Goal: Task Accomplishment & Management: Manage account settings

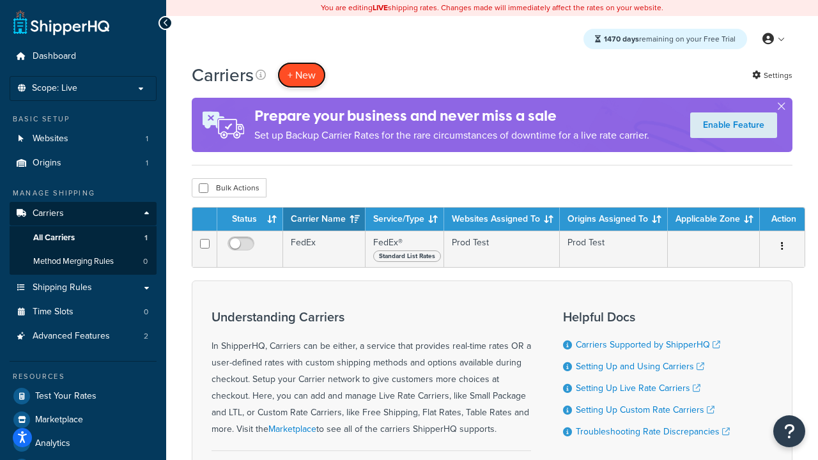
click at [302, 75] on button "+ New" at bounding box center [301, 75] width 49 height 26
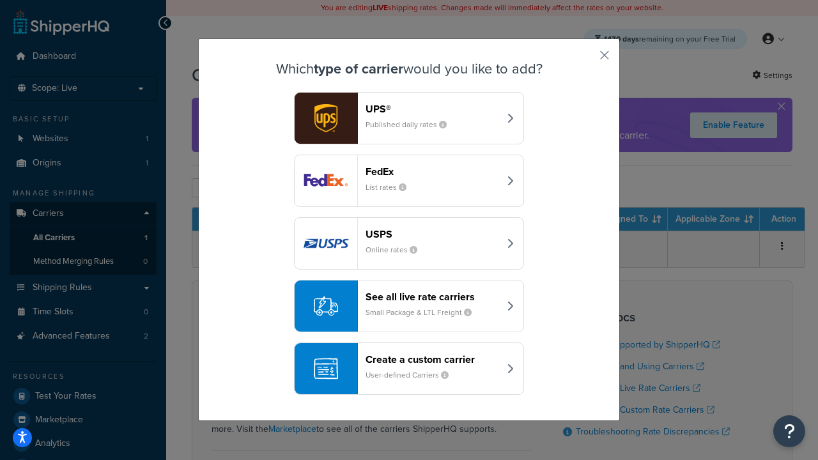
click at [409, 181] on div "FedEx List rates" at bounding box center [433, 181] width 134 height 31
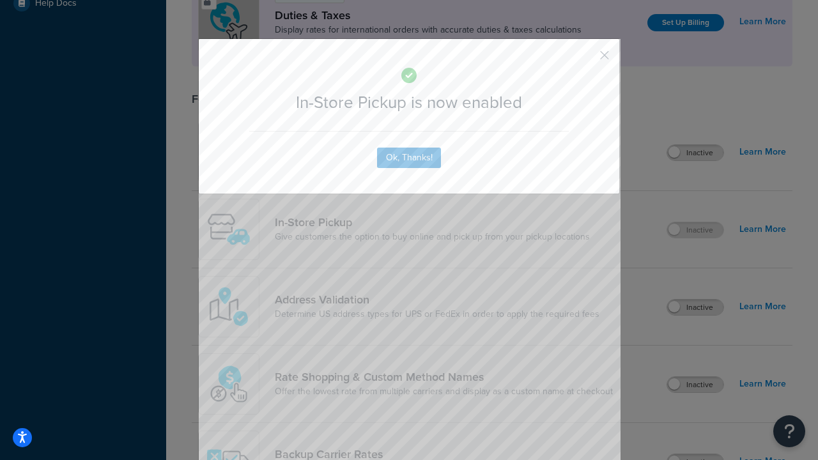
scroll to position [439, 0]
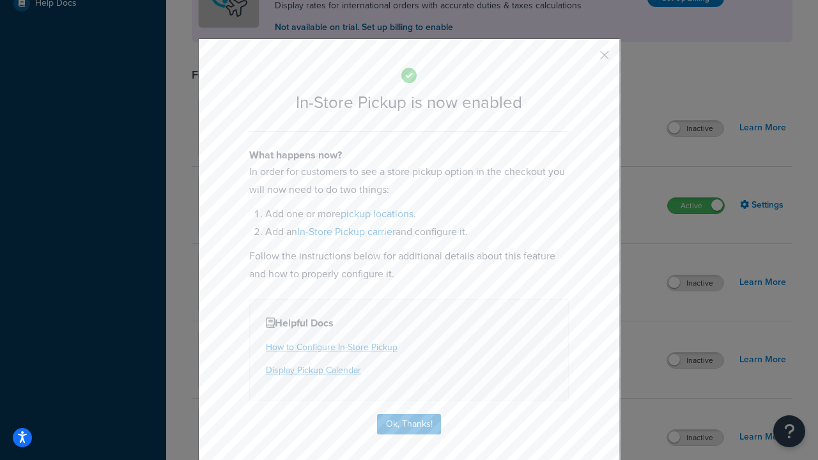
click at [586, 59] on button "button" at bounding box center [585, 59] width 3 height 3
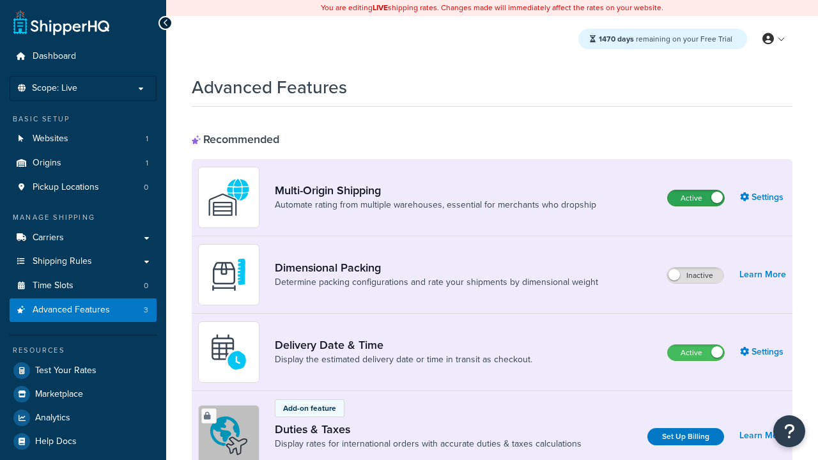
click at [696, 198] on label "Active" at bounding box center [696, 198] width 56 height 15
click at [696, 353] on label "Active" at bounding box center [696, 352] width 56 height 15
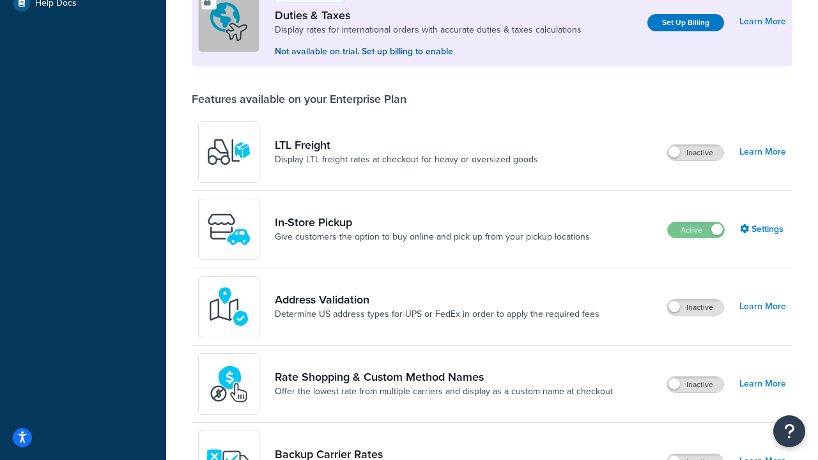
scroll to position [390, 0]
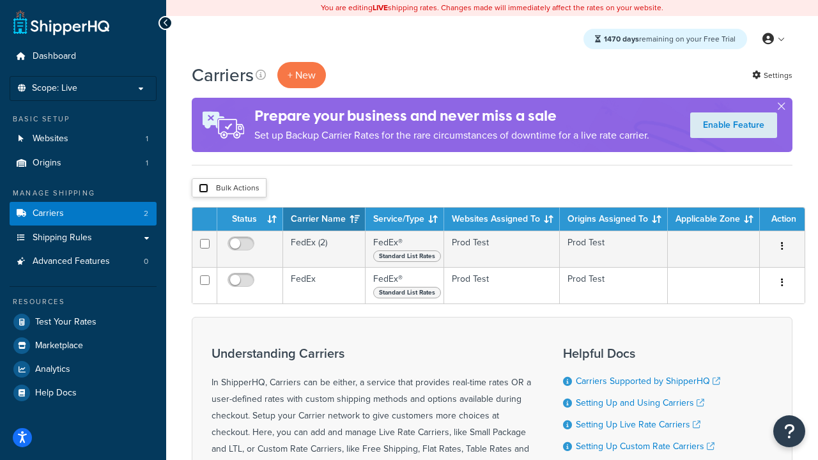
click at [203, 189] on input "checkbox" at bounding box center [204, 189] width 10 height 10
checkbox input "true"
click at [0, 0] on button "Delete" at bounding box center [0, 0] width 0 height 0
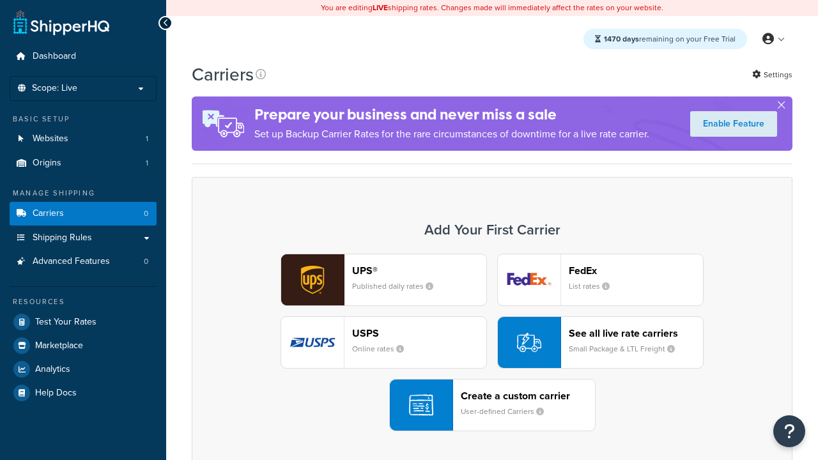
click at [492, 343] on div "UPS® Published daily rates FedEx List rates USPS Online rates See all live rate…" at bounding box center [492, 343] width 574 height 178
click at [636, 270] on header "FedEx" at bounding box center [636, 271] width 134 height 12
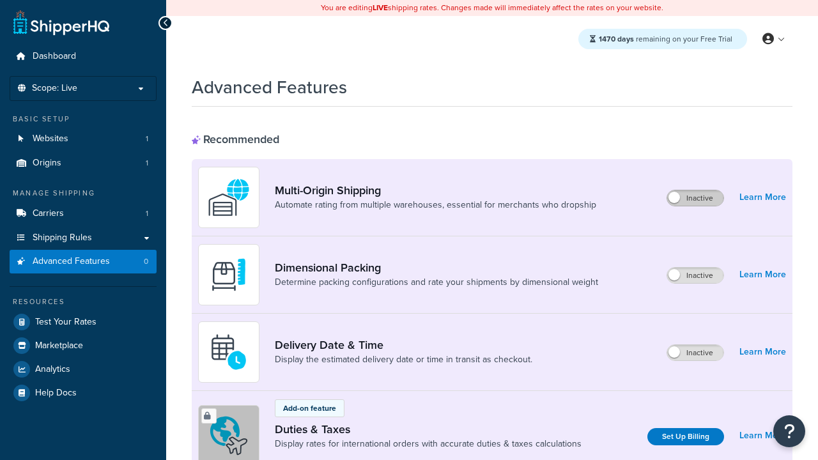
click at [696, 198] on label "Inactive" at bounding box center [696, 198] width 56 height 15
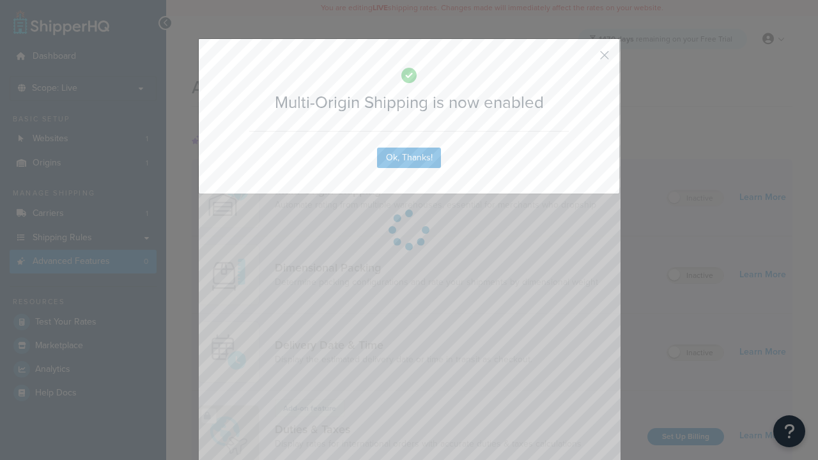
click at [586, 58] on button "button" at bounding box center [585, 59] width 3 height 3
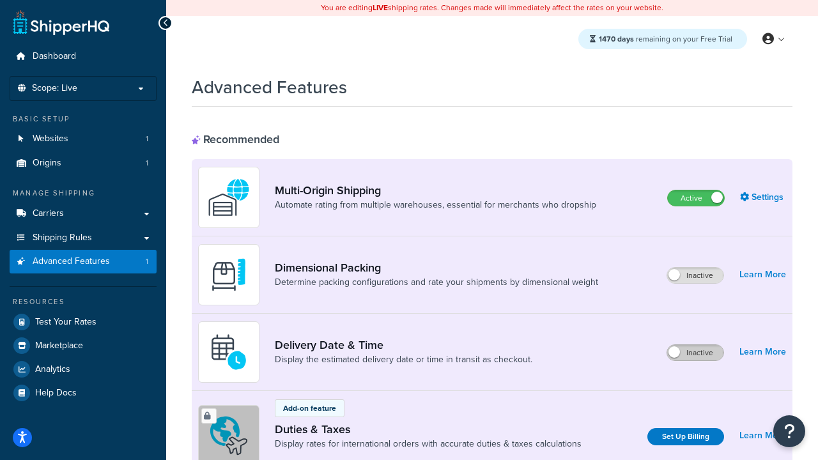
click at [696, 353] on label "Inactive" at bounding box center [696, 352] width 56 height 15
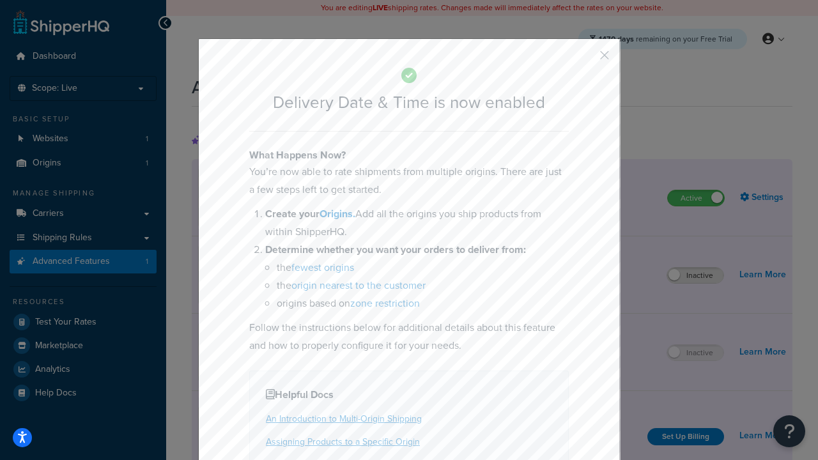
click at [586, 59] on button "button" at bounding box center [585, 59] width 3 height 3
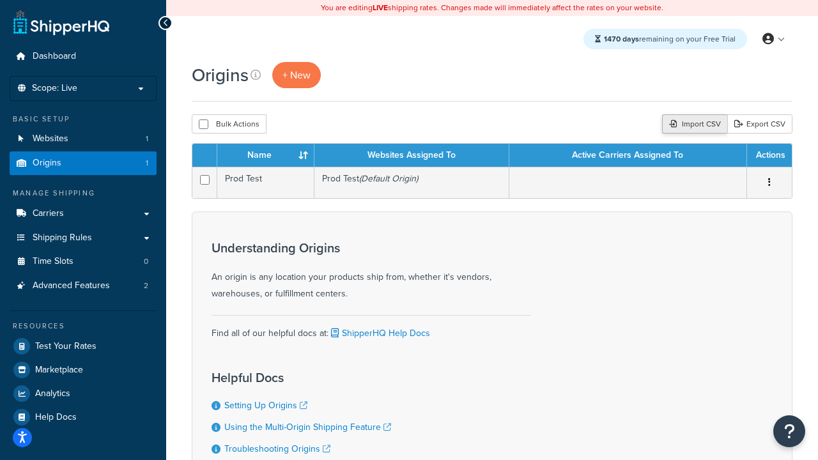
click at [693, 125] on div "Import CSV" at bounding box center [694, 123] width 65 height 19
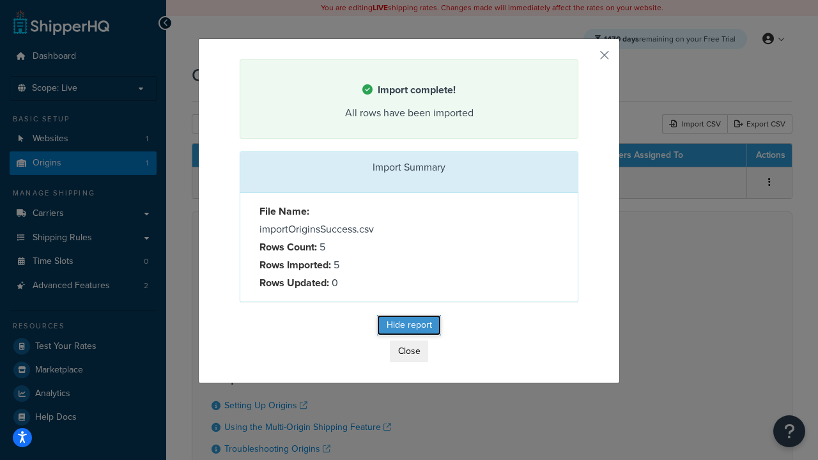
click at [409, 327] on button "Hide report" at bounding box center [409, 325] width 64 height 20
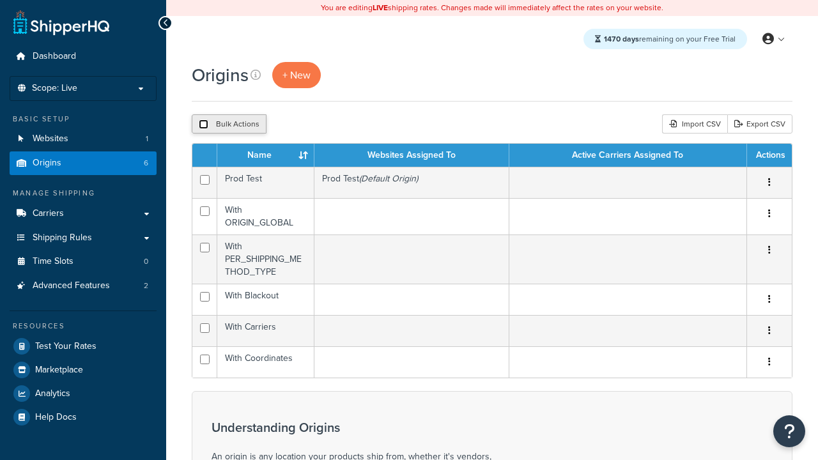
click at [203, 125] on input "checkbox" at bounding box center [204, 125] width 10 height 10
checkbox input "true"
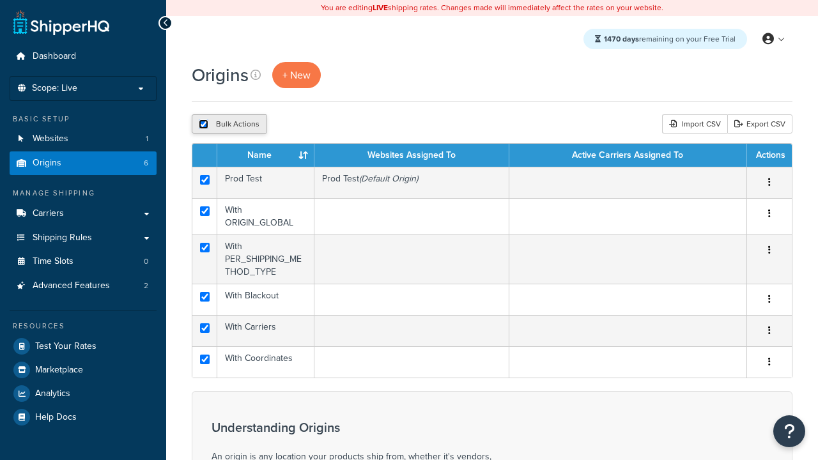
checkbox input "true"
click at [293, 125] on button "Duplicate" at bounding box center [293, 123] width 54 height 19
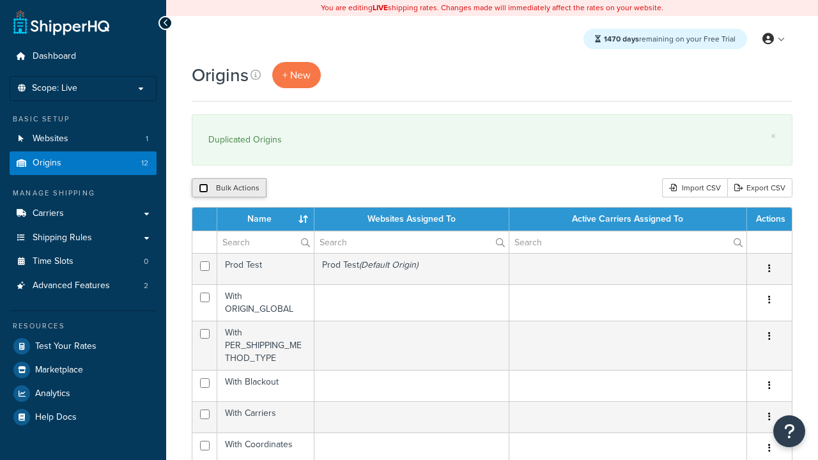
click at [203, 189] on input "checkbox" at bounding box center [204, 189] width 10 height 10
checkbox input "true"
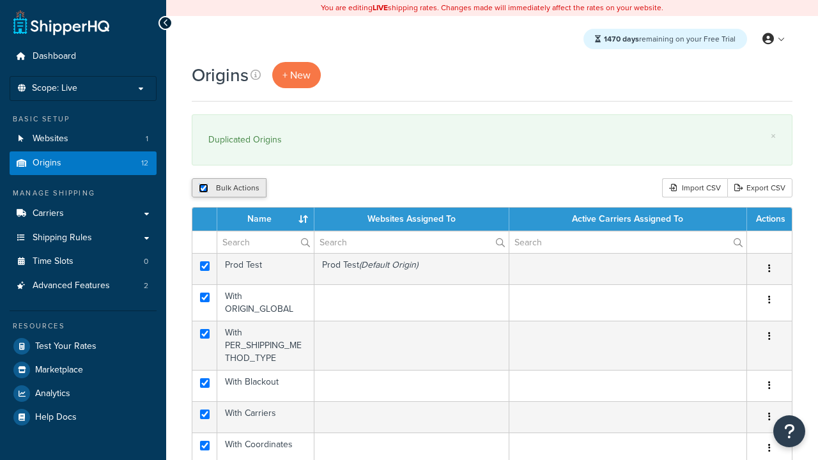
checkbox input "true"
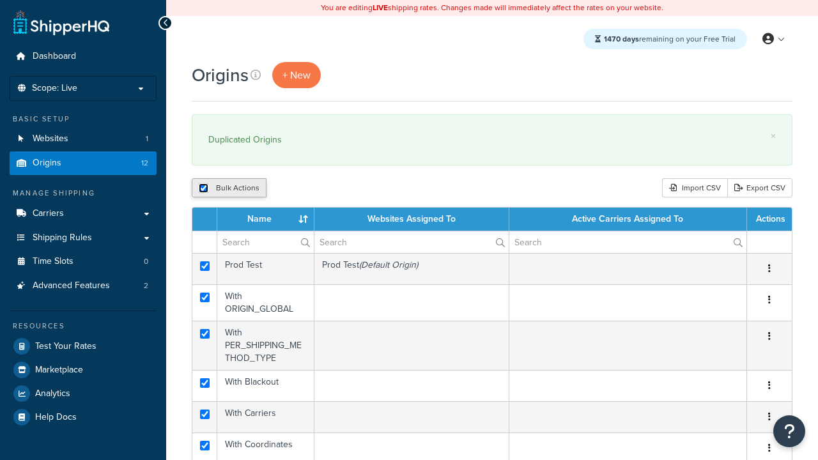
checkbox input "true"
click at [203, 189] on input "checkbox" at bounding box center [204, 189] width 10 height 10
checkbox input "false"
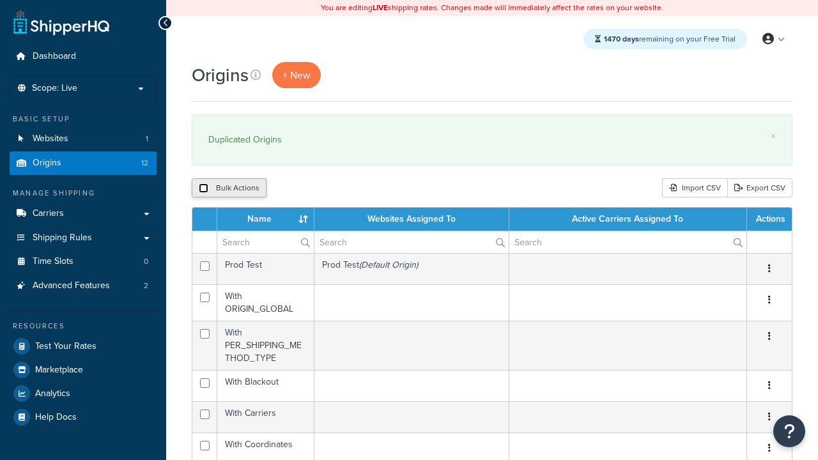
checkbox input "false"
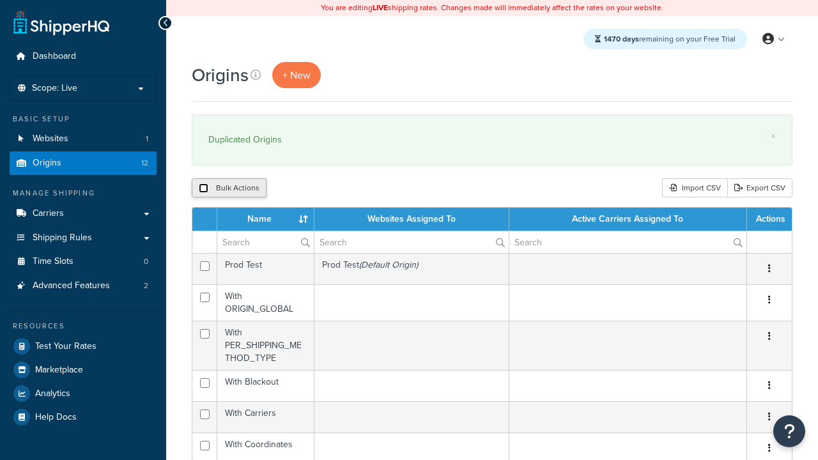
checkbox input "false"
click at [203, 189] on input "checkbox" at bounding box center [204, 189] width 10 height 10
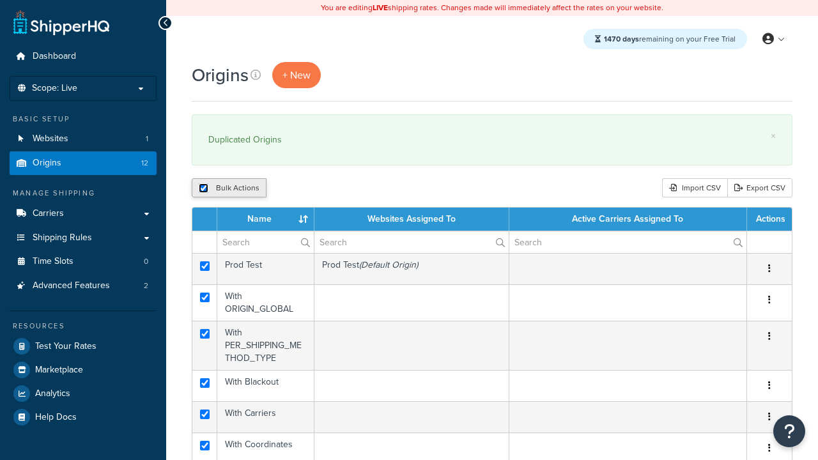
checkbox input "true"
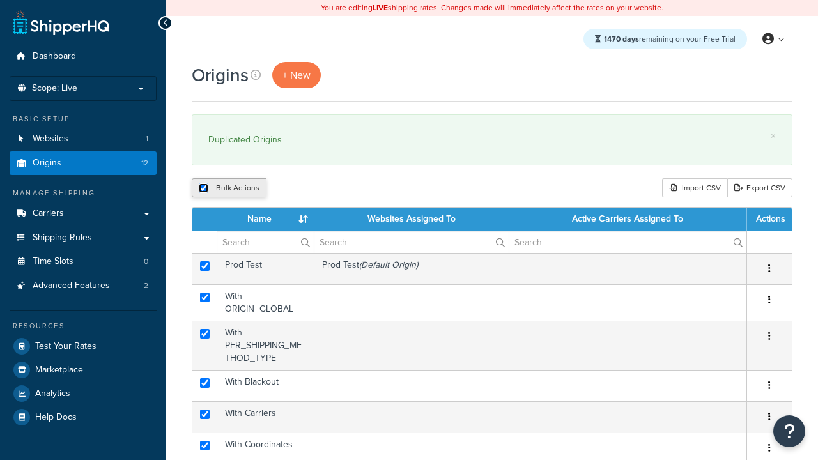
checkbox input "true"
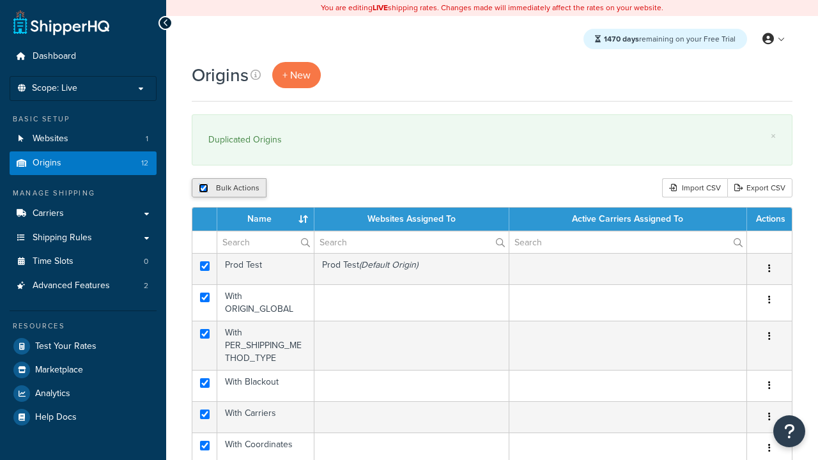
checkbox input "true"
click at [344, 189] on button "Delete" at bounding box center [341, 187] width 44 height 19
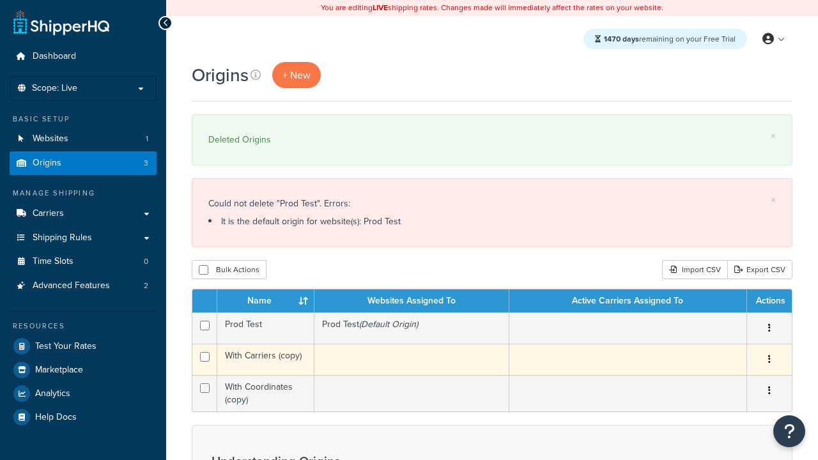
click at [205, 357] on input "checkbox" at bounding box center [205, 357] width 10 height 10
checkbox input "true"
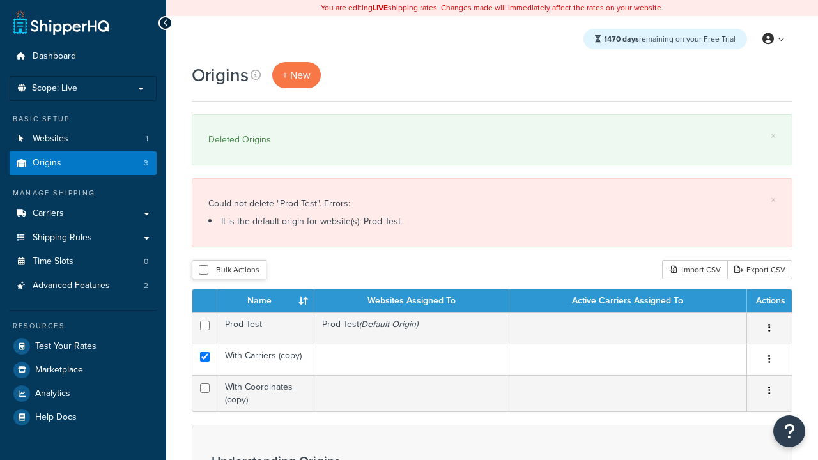
click at [205, 389] on input "checkbox" at bounding box center [205, 389] width 10 height 10
checkbox input "true"
click at [0, 0] on button "Delete" at bounding box center [0, 0] width 0 height 0
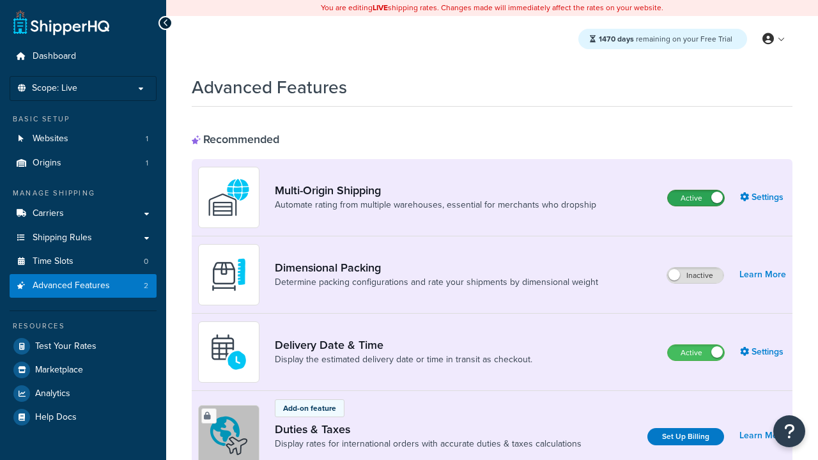
click at [696, 198] on label "Active" at bounding box center [696, 198] width 56 height 15
click at [696, 353] on label "Active" at bounding box center [696, 352] width 56 height 15
